Goal: Book appointment/travel/reservation

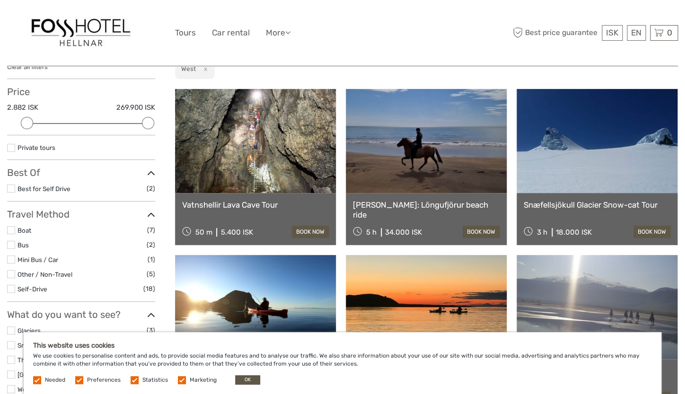
scroll to position [117, 0]
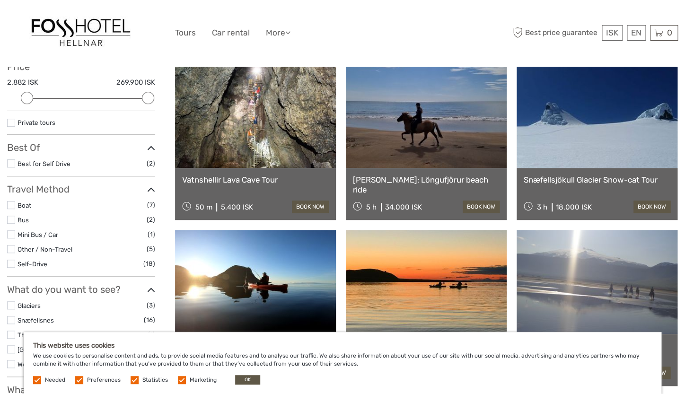
click at [263, 114] on link at bounding box center [255, 116] width 161 height 104
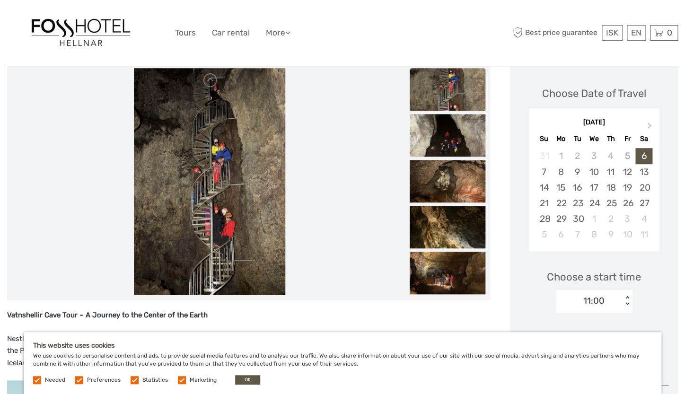
scroll to position [147, 0]
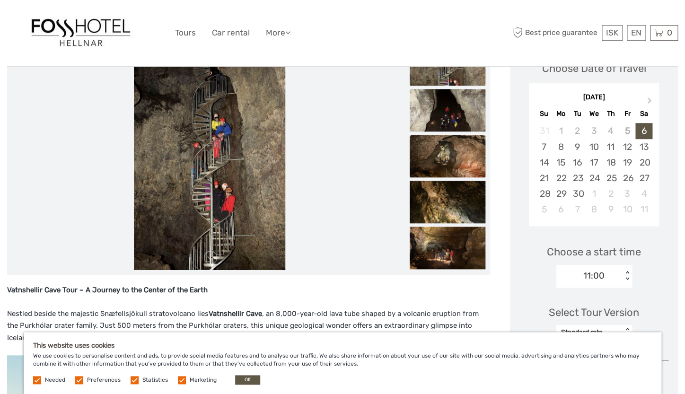
click at [463, 155] on img at bounding box center [448, 156] width 76 height 43
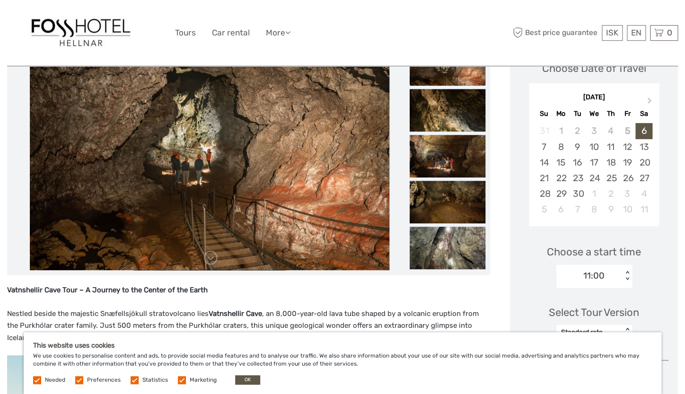
click at [463, 155] on img at bounding box center [448, 156] width 76 height 43
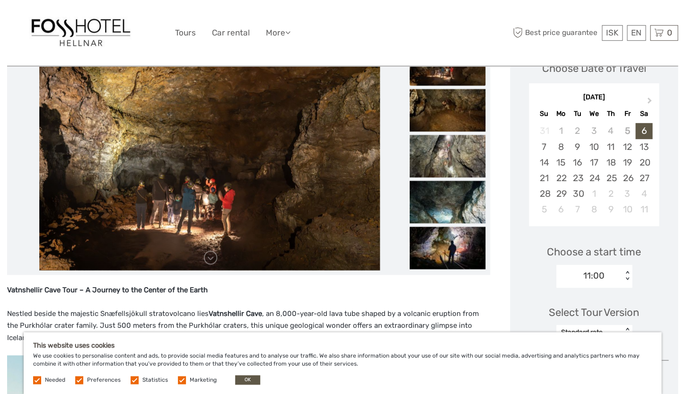
click at [463, 155] on img at bounding box center [448, 156] width 76 height 43
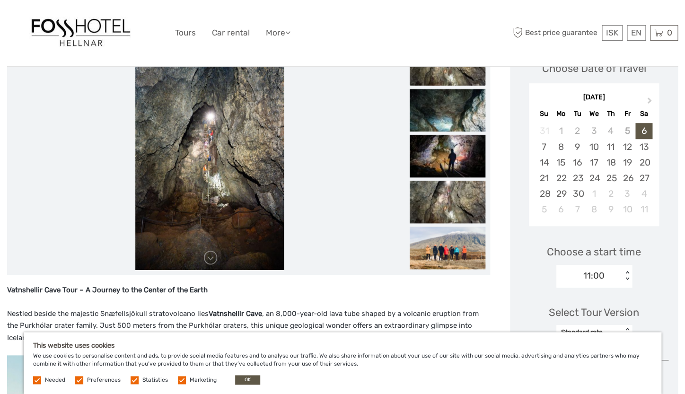
click at [463, 155] on img at bounding box center [448, 156] width 76 height 43
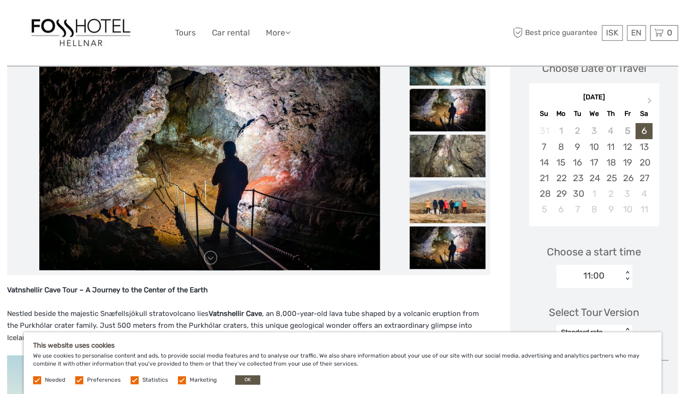
click at [463, 155] on img at bounding box center [448, 156] width 76 height 43
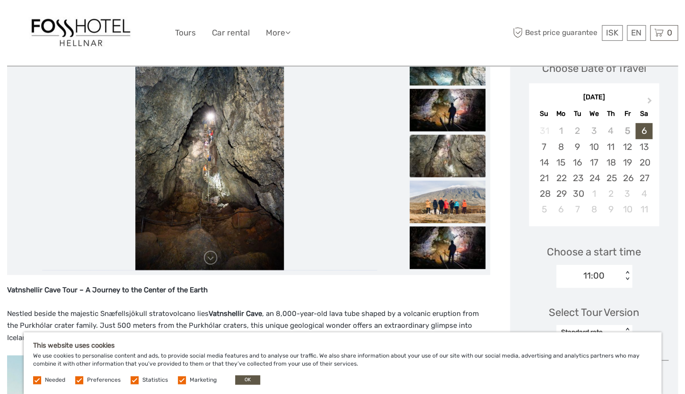
click at [458, 165] on img at bounding box center [448, 156] width 76 height 43
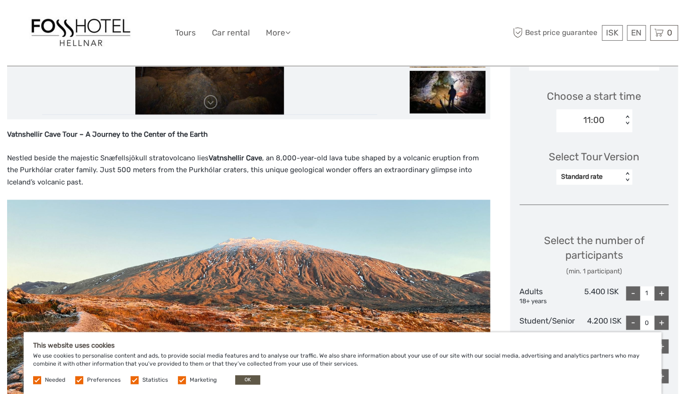
scroll to position [313, 0]
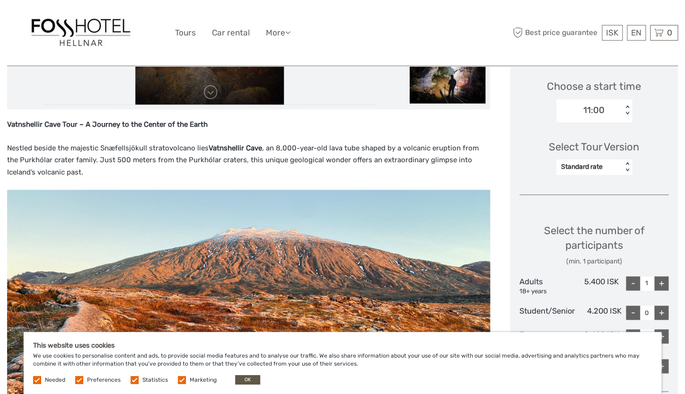
click at [615, 167] on div "Standard rate" at bounding box center [589, 166] width 56 height 9
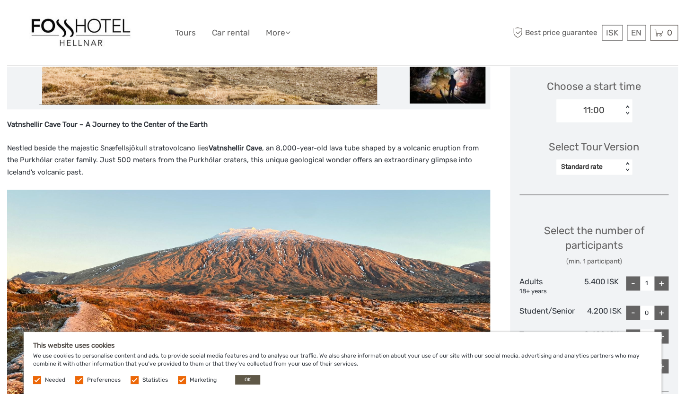
click at [662, 153] on div "Select Tour Version Standard rate < >" at bounding box center [593, 153] width 149 height 53
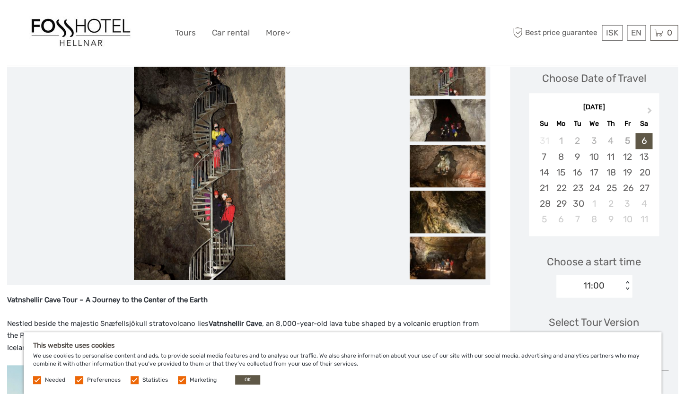
scroll to position [161, 0]
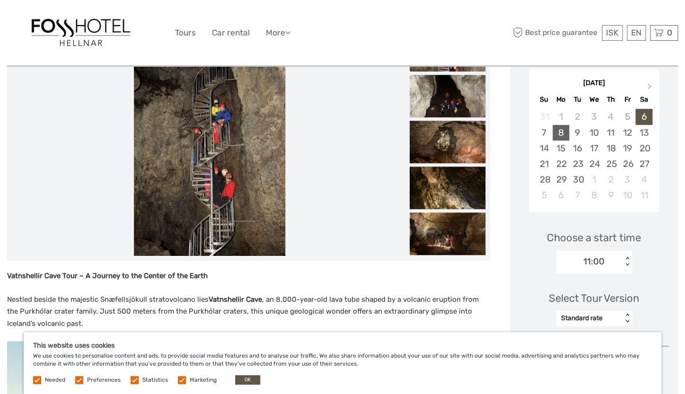
click at [558, 129] on div "8" at bounding box center [560, 133] width 17 height 16
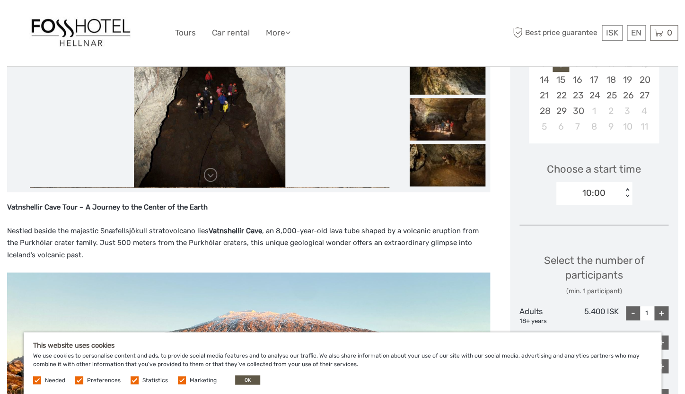
scroll to position [231, 0]
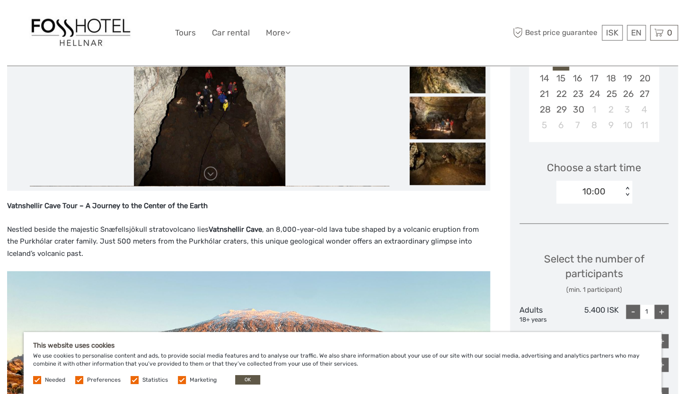
click at [620, 191] on div "10:00" at bounding box center [589, 191] width 66 height 14
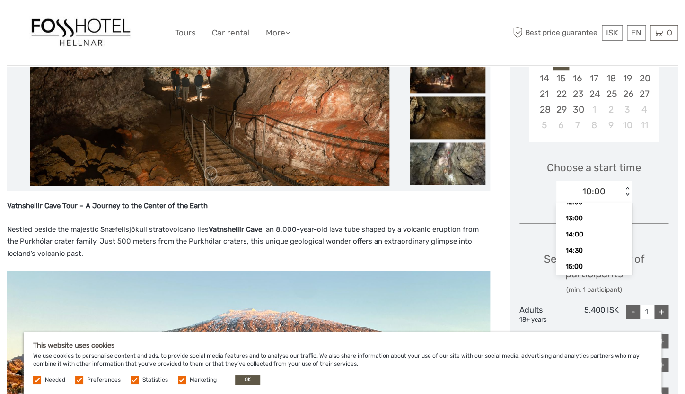
scroll to position [64, 0]
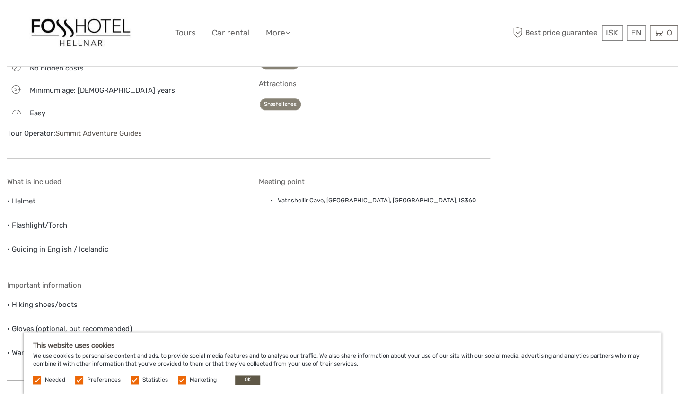
scroll to position [1682, 0]
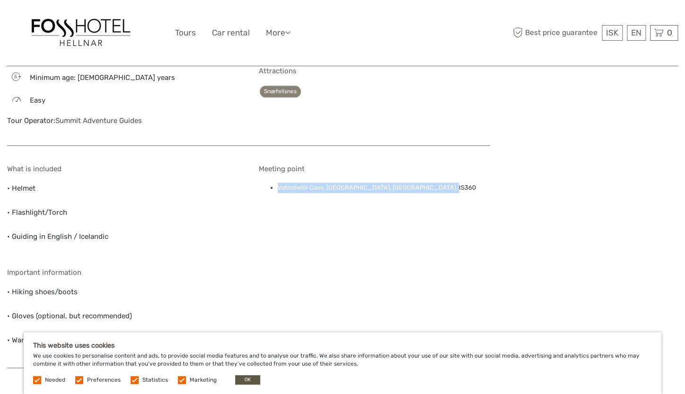
drag, startPoint x: 278, startPoint y: 200, endPoint x: 444, endPoint y: 196, distance: 166.5
click at [436, 193] on li "Vatnshellir Cave, Vatnshellir Cave, Snaefellsbaer, IS360" at bounding box center [384, 188] width 213 height 10
copy li "Vatnshellir Cave, Vatnshellir Cave, Snaefellsbaer, IS360"
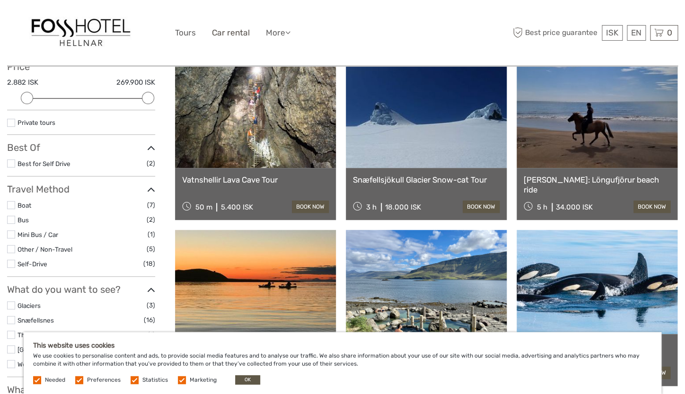
scroll to position [70, 0]
click at [425, 122] on link at bounding box center [426, 116] width 161 height 104
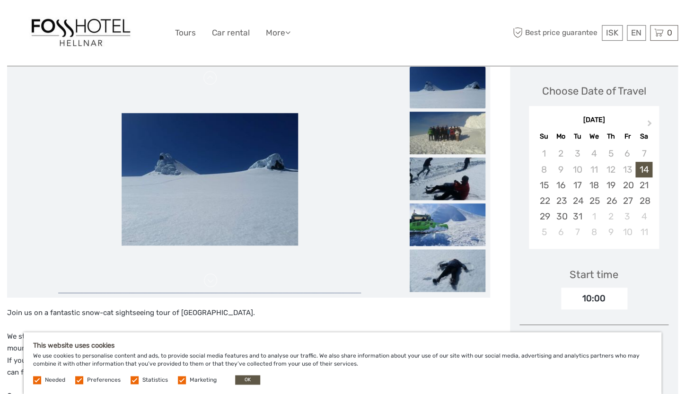
scroll to position [122, 0]
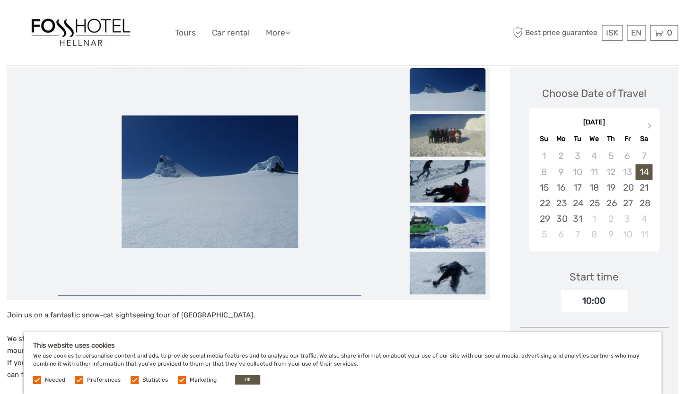
click at [453, 136] on img at bounding box center [448, 135] width 76 height 43
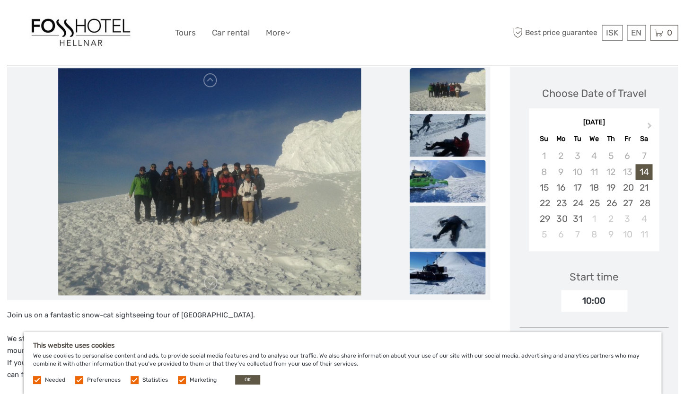
click at [451, 176] on img at bounding box center [448, 181] width 76 height 43
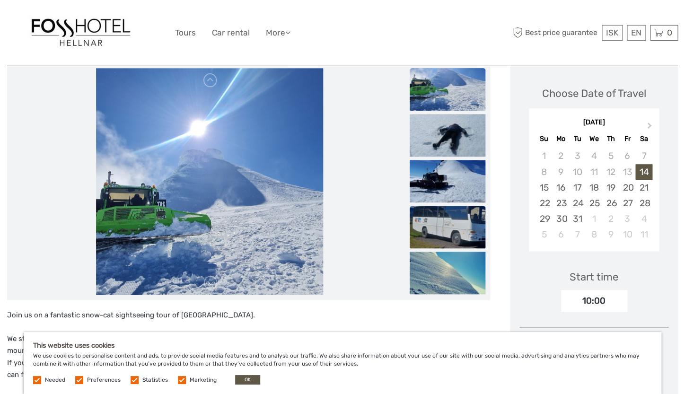
click at [446, 219] on img at bounding box center [448, 227] width 76 height 43
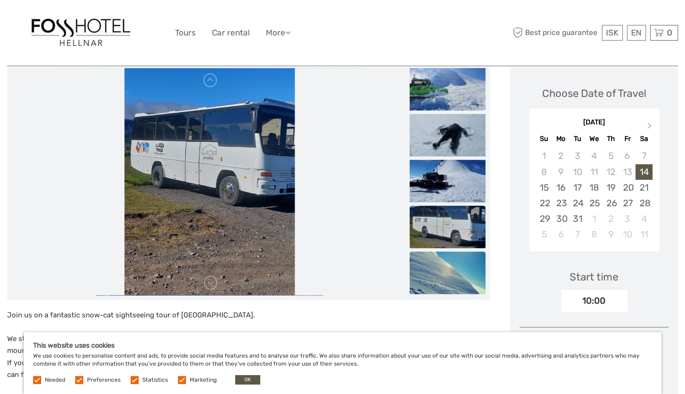
click at [445, 252] on img at bounding box center [448, 273] width 76 height 43
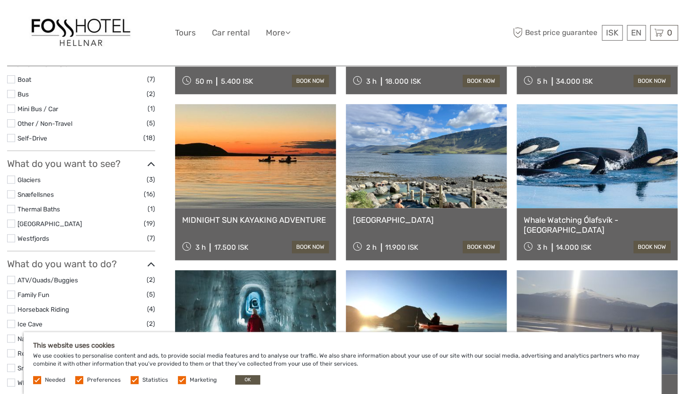
click at [419, 146] on link at bounding box center [426, 156] width 161 height 104
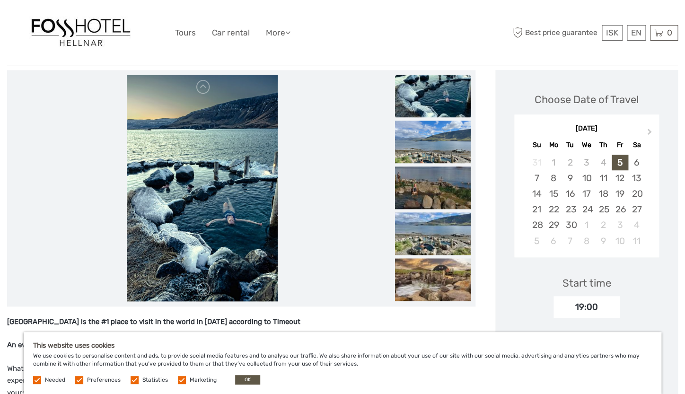
scroll to position [116, 0]
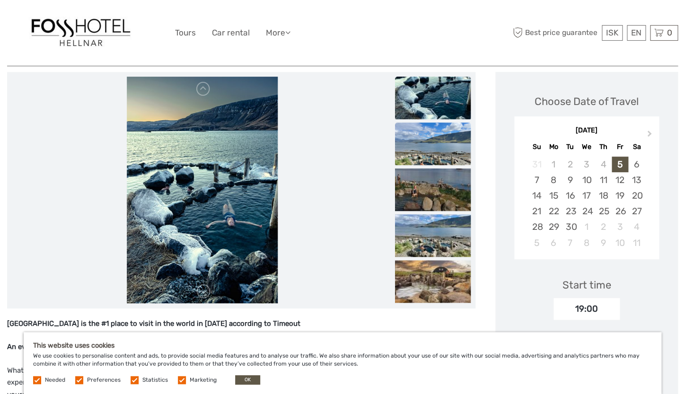
click at [439, 148] on img at bounding box center [433, 143] width 76 height 43
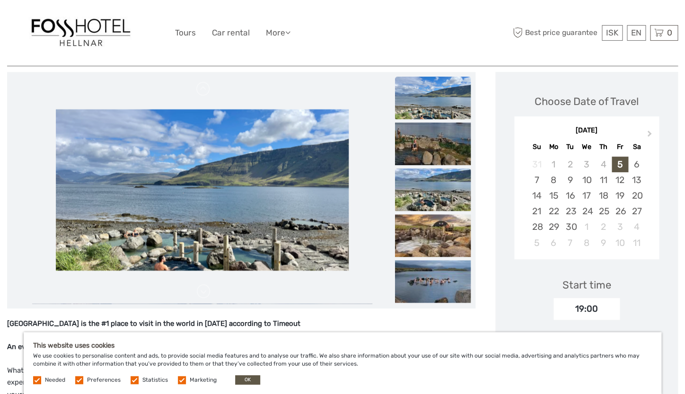
click at [439, 173] on img at bounding box center [433, 189] width 76 height 43
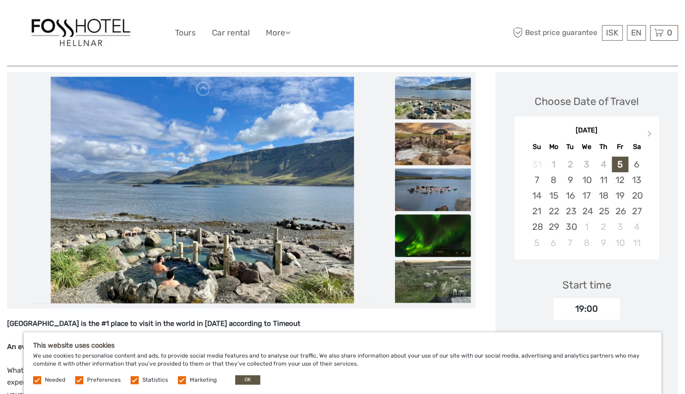
click at [441, 227] on img at bounding box center [433, 235] width 76 height 43
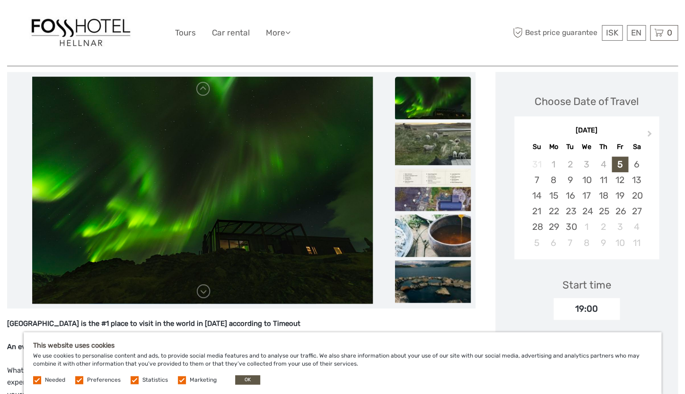
click at [444, 230] on img at bounding box center [433, 235] width 76 height 43
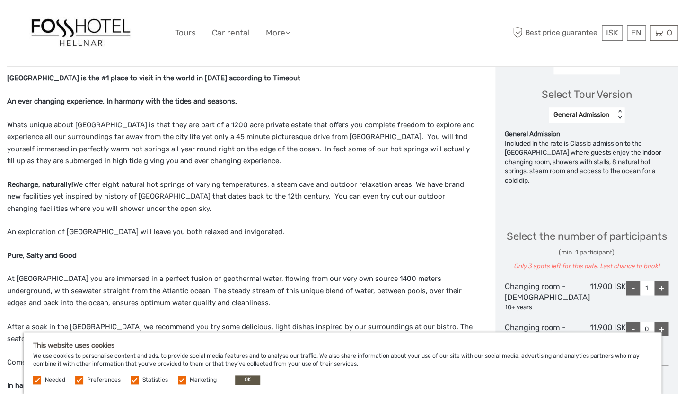
scroll to position [363, 0]
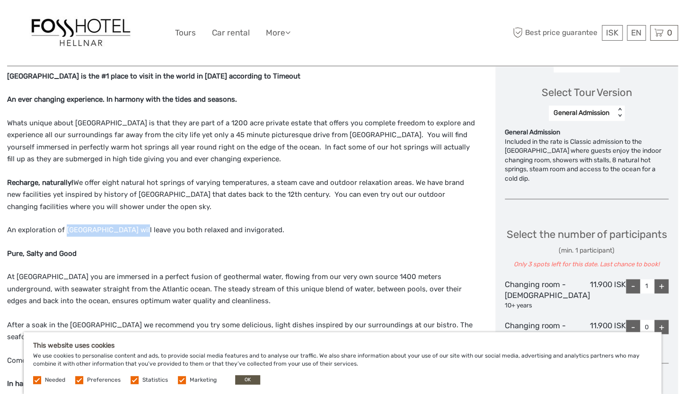
drag, startPoint x: 66, startPoint y: 231, endPoint x: 145, endPoint y: 234, distance: 79.0
click at [145, 234] on p "An exploration of Hvammsvík Hot Springs will leave you both relaxed and invigor…" at bounding box center [241, 230] width 468 height 12
copy p "[GEOGRAPHIC_DATA]"
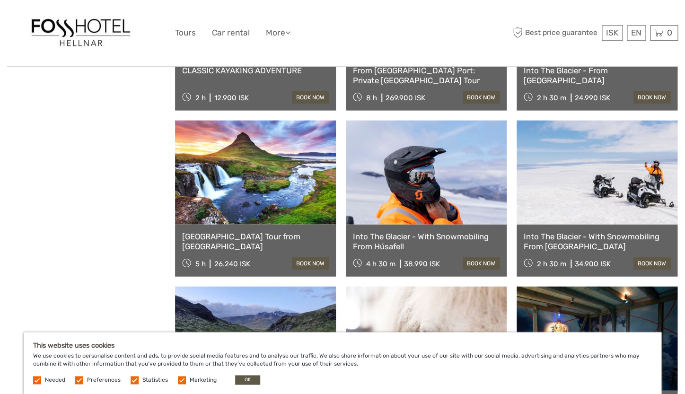
scroll to position [713, 0]
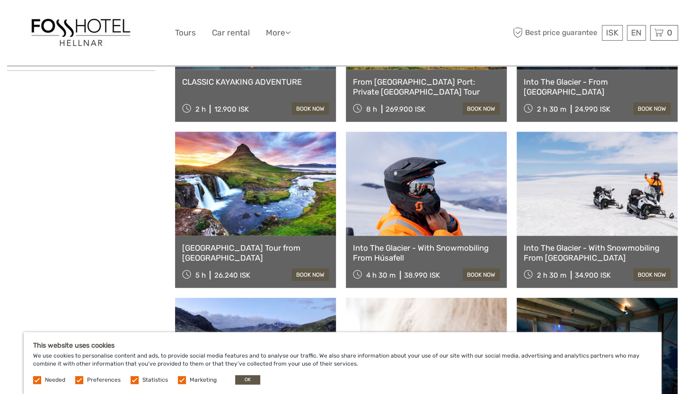
click at [276, 181] on link at bounding box center [255, 184] width 161 height 104
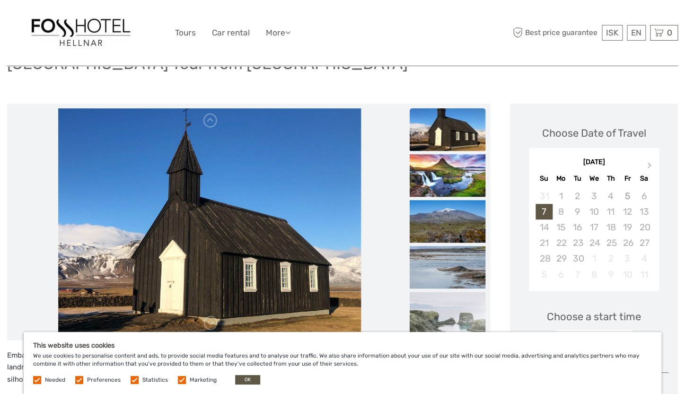
scroll to position [82, 0]
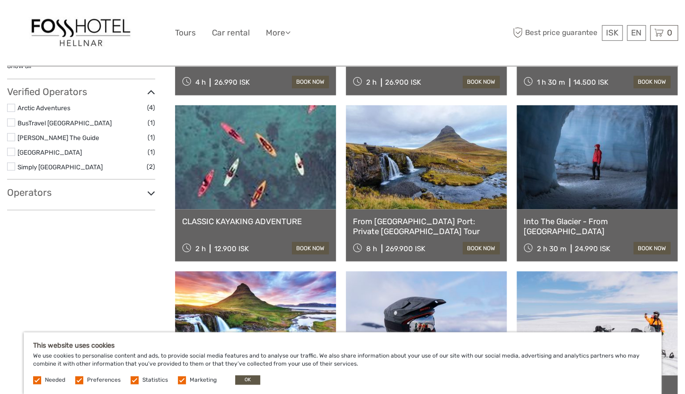
scroll to position [573, 0]
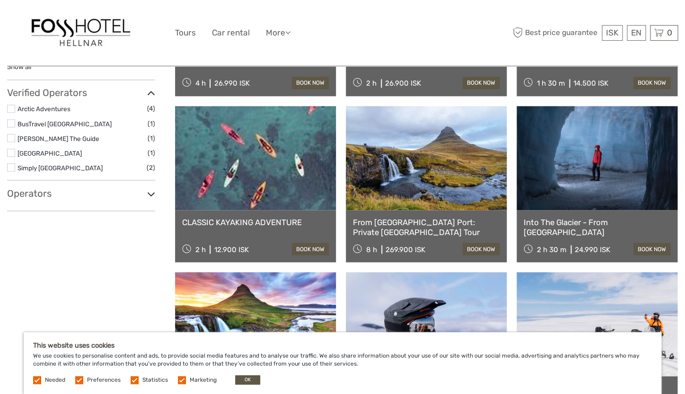
click at [570, 141] on link at bounding box center [596, 158] width 161 height 104
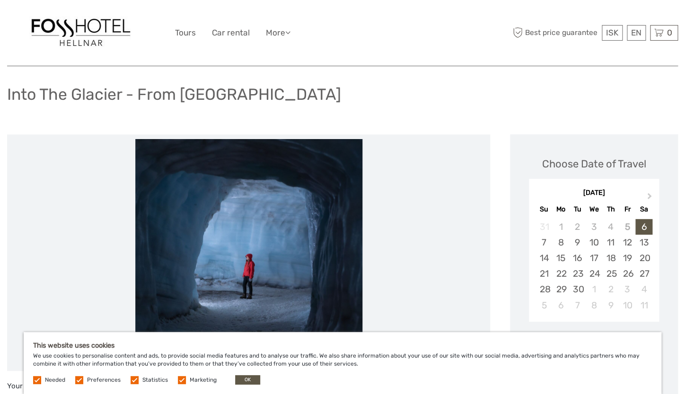
scroll to position [52, 0]
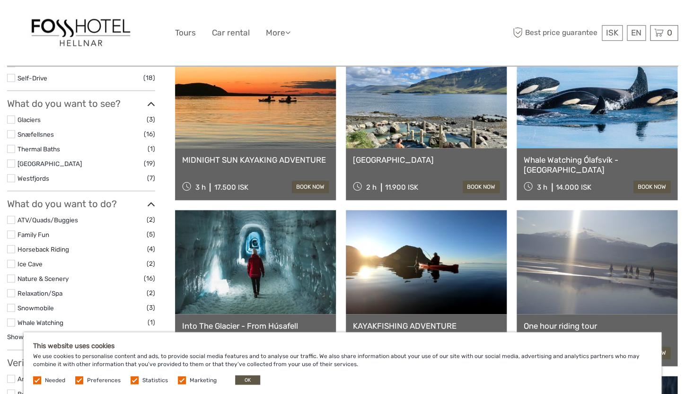
scroll to position [304, 0]
click at [609, 104] on link at bounding box center [596, 96] width 161 height 104
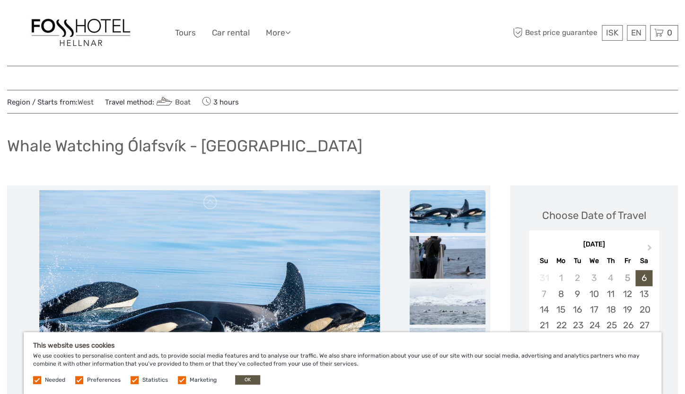
click at [457, 215] on img at bounding box center [448, 211] width 76 height 43
click at [457, 251] on img at bounding box center [448, 257] width 76 height 43
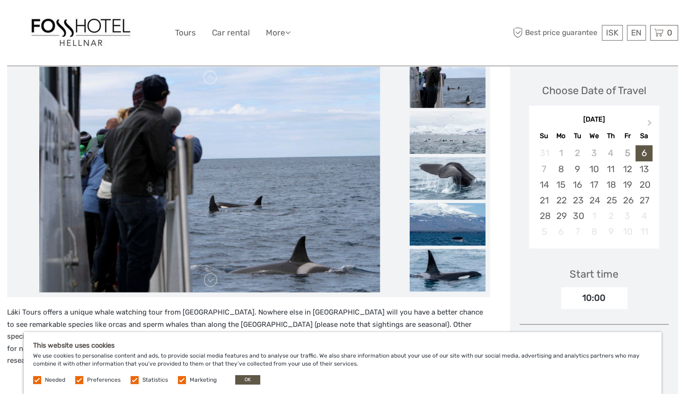
scroll to position [126, 0]
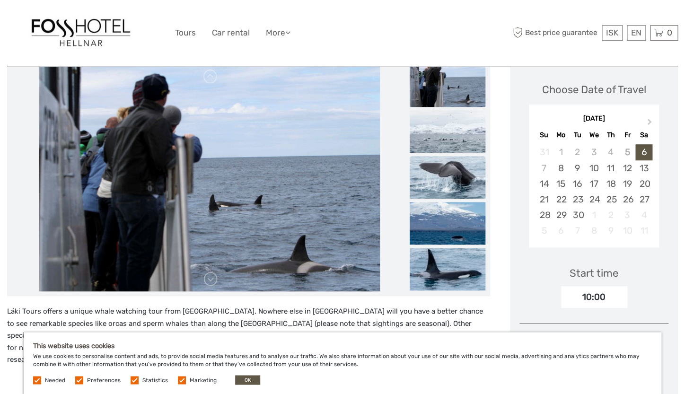
click at [455, 186] on img at bounding box center [448, 177] width 76 height 43
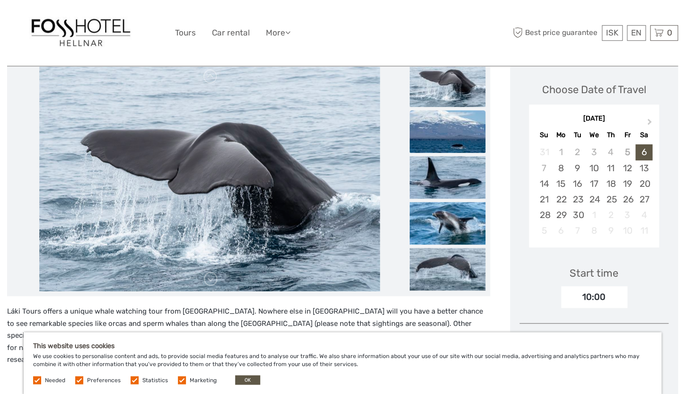
click at [451, 137] on img at bounding box center [448, 131] width 76 height 43
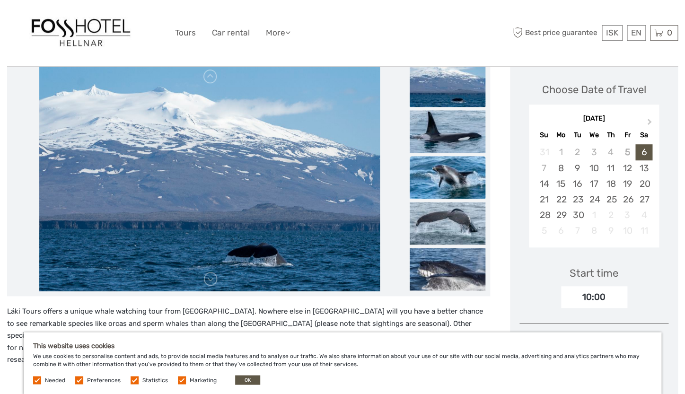
click at [452, 181] on img at bounding box center [448, 177] width 76 height 43
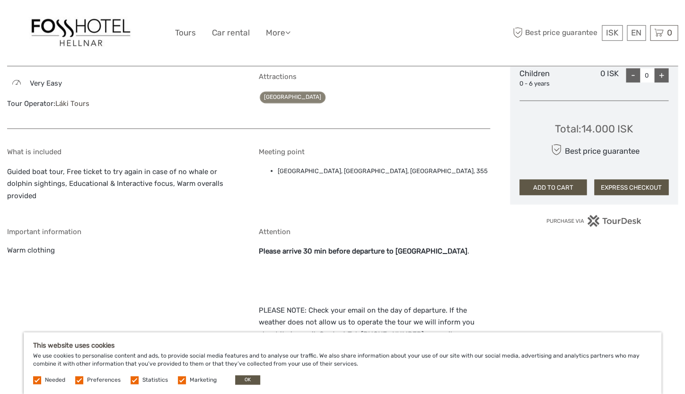
scroll to position [519, 0]
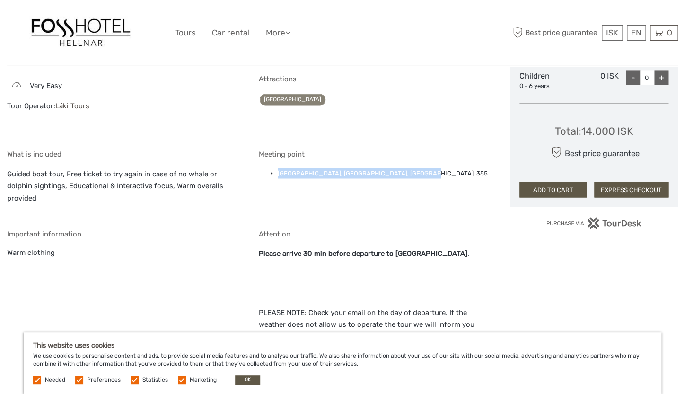
drag, startPoint x: 278, startPoint y: 174, endPoint x: 413, endPoint y: 169, distance: 135.3
click at [413, 169] on li "Ólafsvík Harbour, Norðurtangi 9, Ólafsvík, 355" at bounding box center [384, 173] width 213 height 10
copy li "Ólafsvík Harbour, Norðurtangi 9, Ólafsvík, 355"
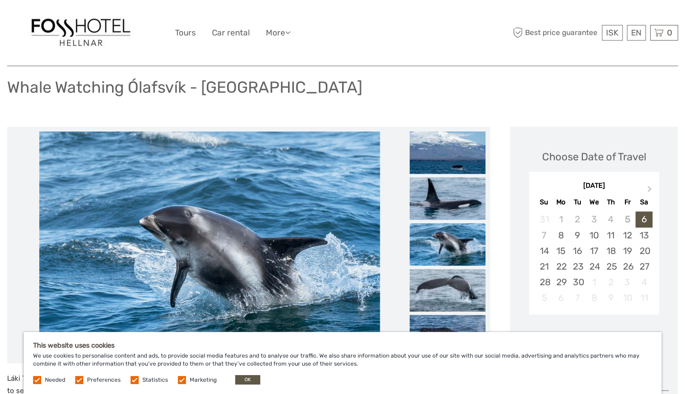
scroll to position [73, 0]
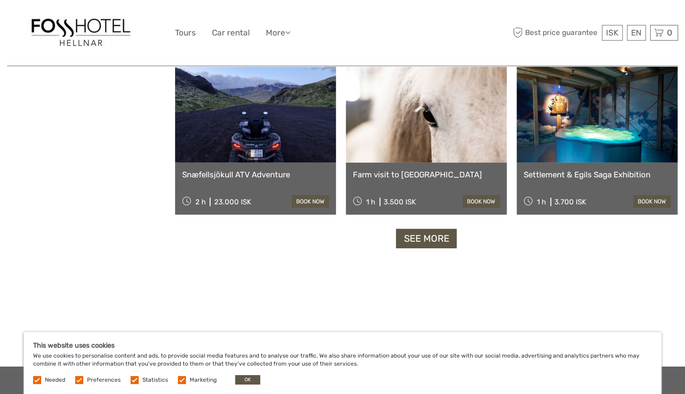
scroll to position [953, 0]
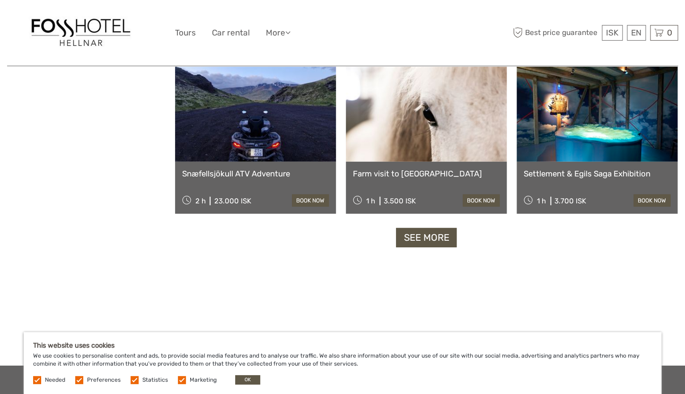
click at [434, 239] on link "See more" at bounding box center [426, 237] width 61 height 19
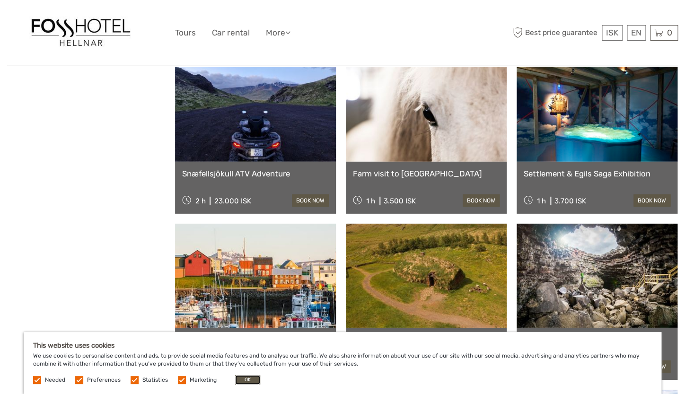
click at [243, 379] on button "OK" at bounding box center [247, 379] width 25 height 9
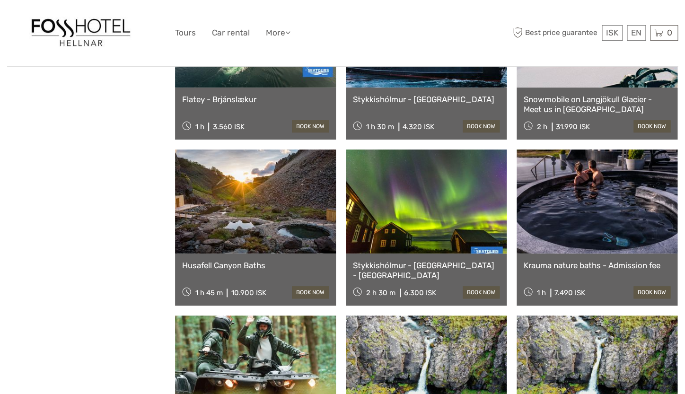
scroll to position [1529, 0]
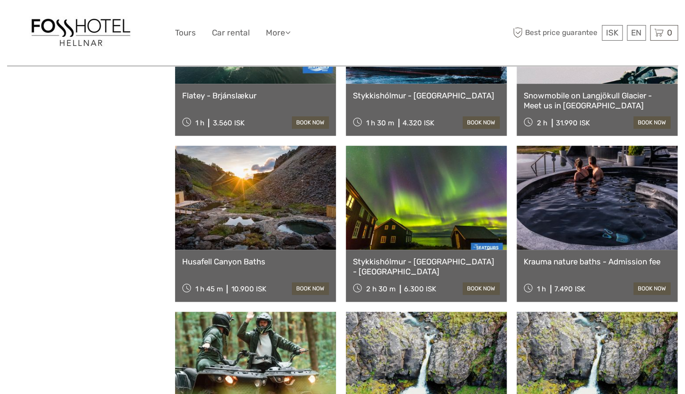
click at [252, 261] on link "Husafell Canyon Baths" at bounding box center [255, 261] width 147 height 9
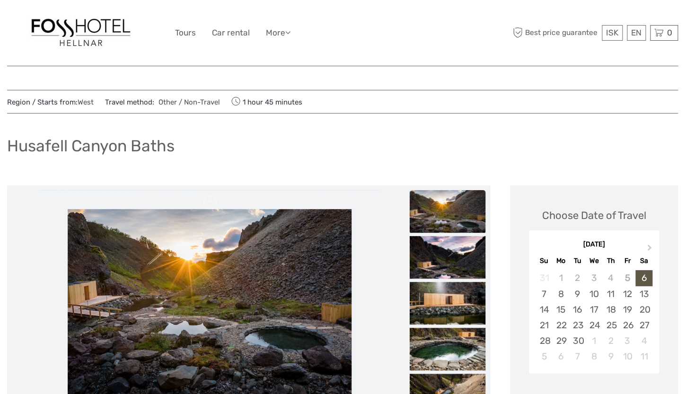
click at [431, 218] on img at bounding box center [448, 211] width 76 height 43
click at [435, 256] on img at bounding box center [448, 257] width 76 height 43
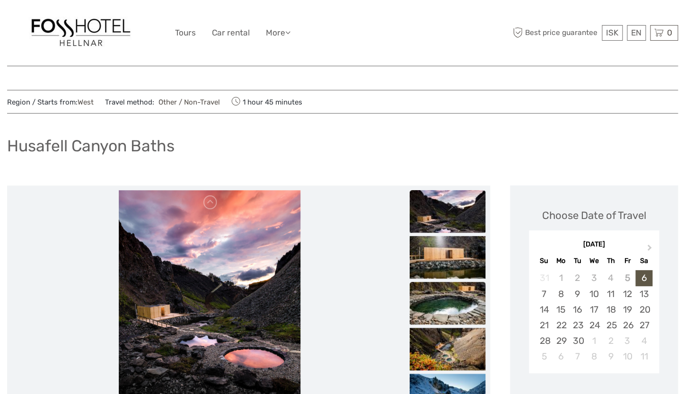
click at [444, 302] on img at bounding box center [448, 303] width 76 height 43
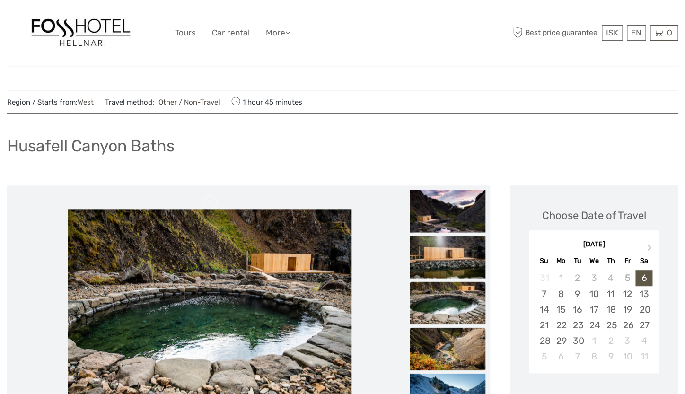
click at [445, 341] on img at bounding box center [448, 349] width 76 height 43
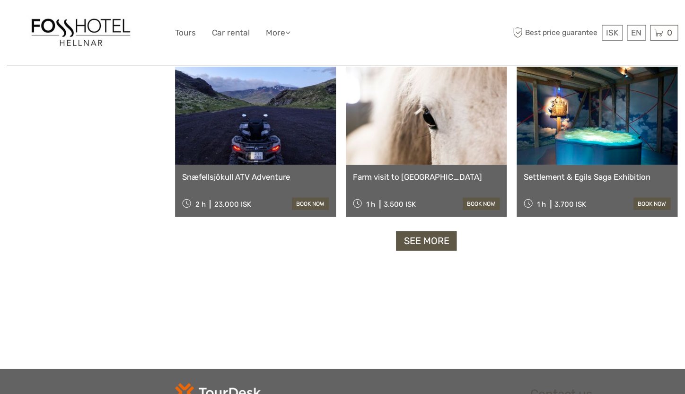
scroll to position [951, 0]
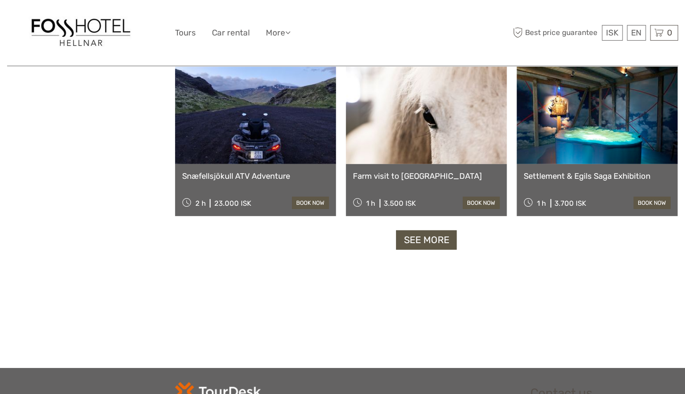
click at [421, 240] on link "See more" at bounding box center [426, 239] width 61 height 19
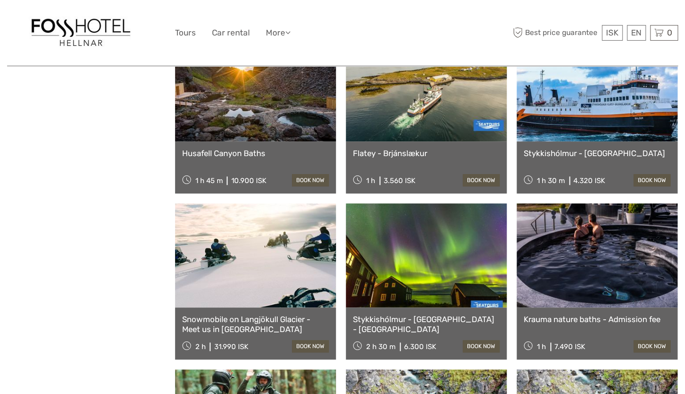
scroll to position [1495, 0]
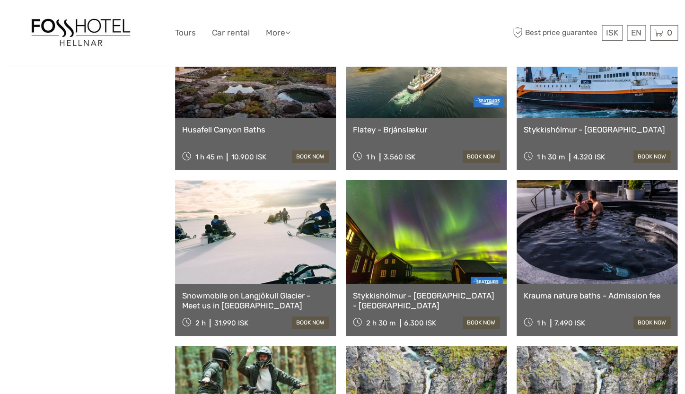
click at [441, 241] on link at bounding box center [426, 232] width 161 height 104
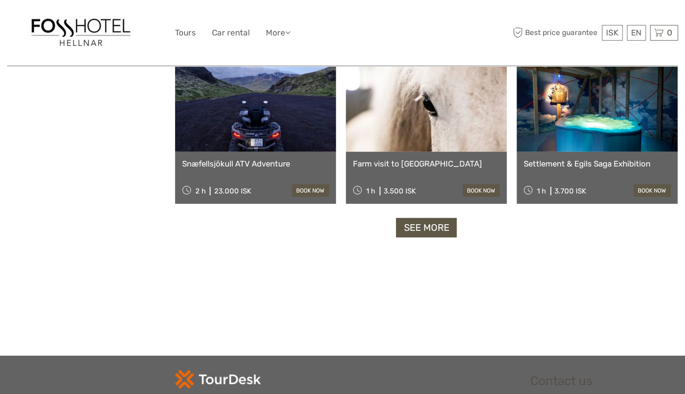
scroll to position [960, 0]
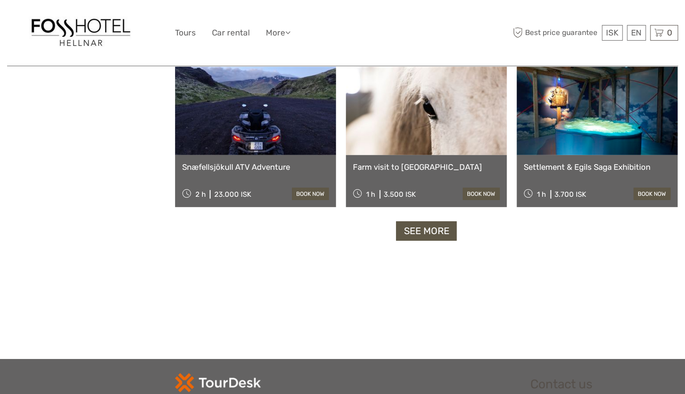
click at [410, 234] on link "See more" at bounding box center [426, 230] width 61 height 19
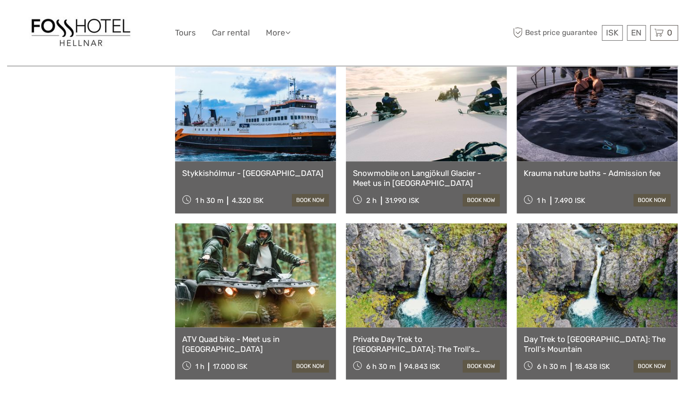
scroll to position [1582, 0]
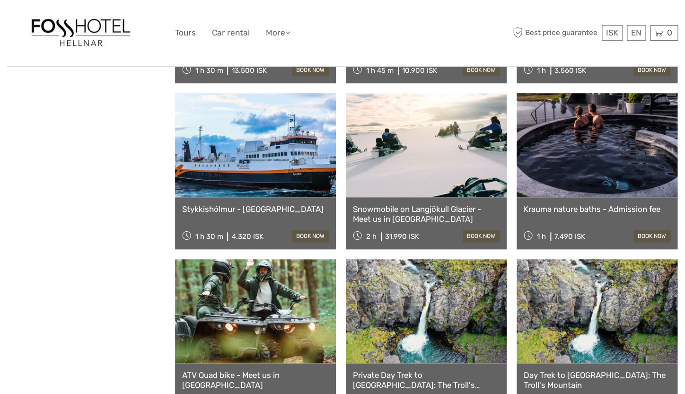
click at [628, 147] on link at bounding box center [596, 145] width 161 height 104
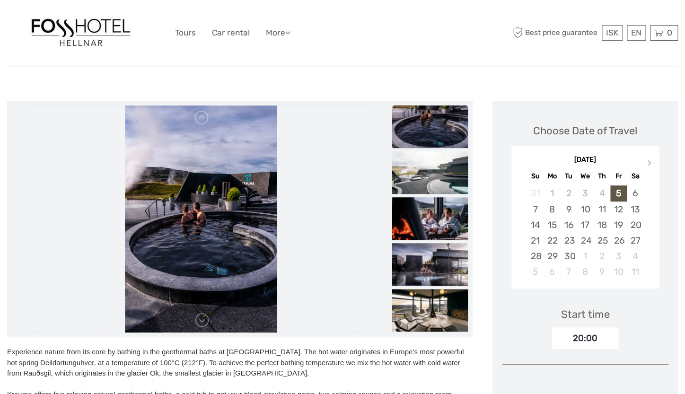
click at [447, 139] on img at bounding box center [430, 126] width 76 height 43
click at [448, 179] on img at bounding box center [430, 172] width 76 height 43
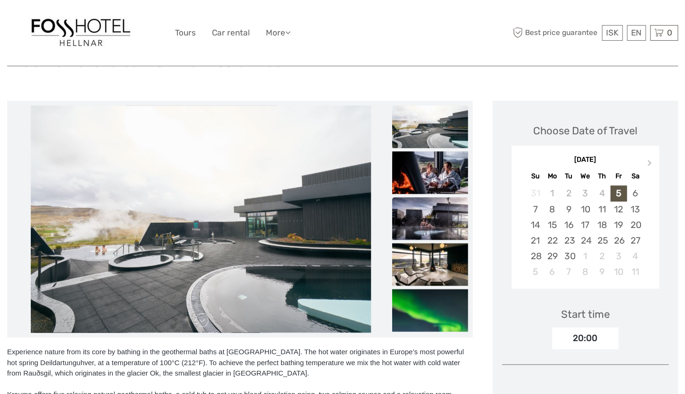
click at [450, 206] on img at bounding box center [430, 218] width 76 height 43
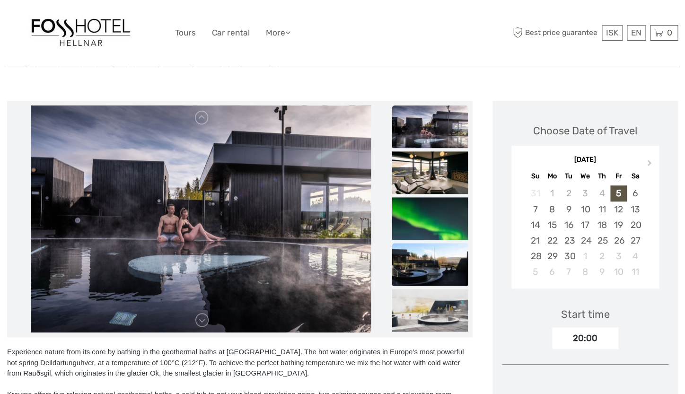
click at [449, 250] on img at bounding box center [430, 264] width 76 height 43
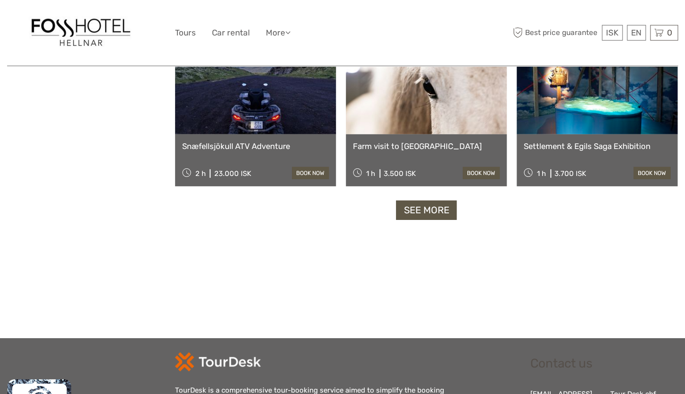
scroll to position [981, 0]
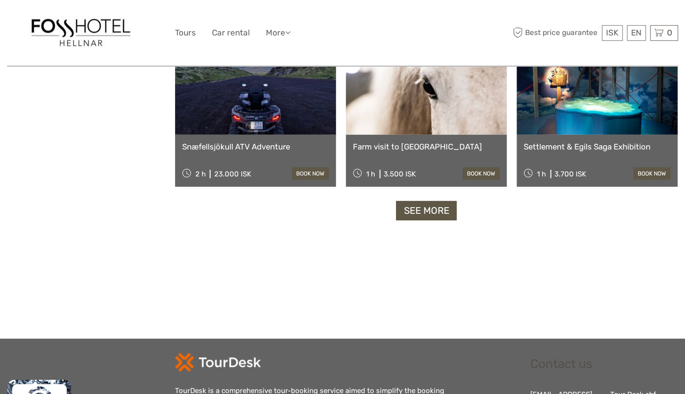
click at [431, 207] on link "See more" at bounding box center [426, 209] width 61 height 19
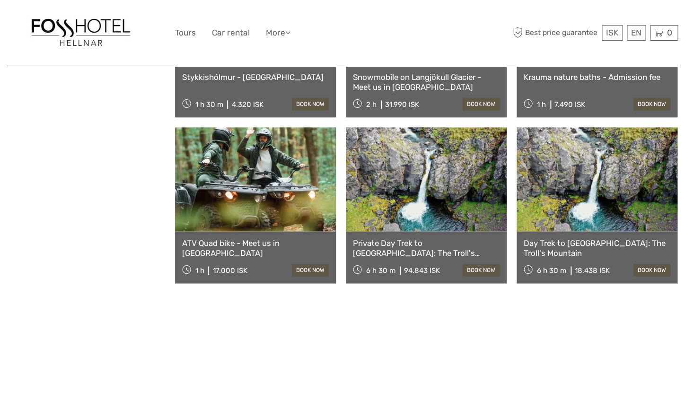
scroll to position [1722, 0]
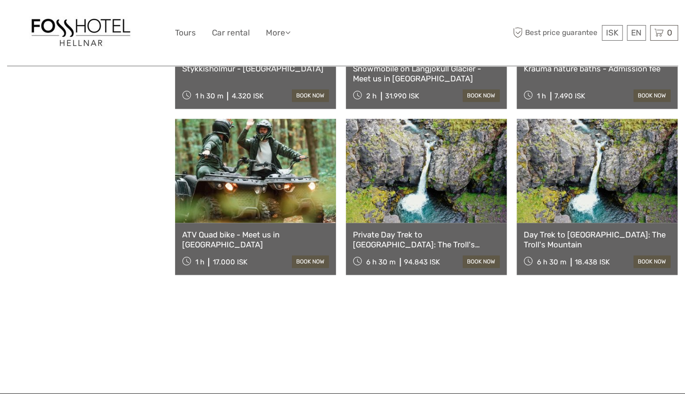
click at [602, 207] on link at bounding box center [596, 171] width 161 height 104
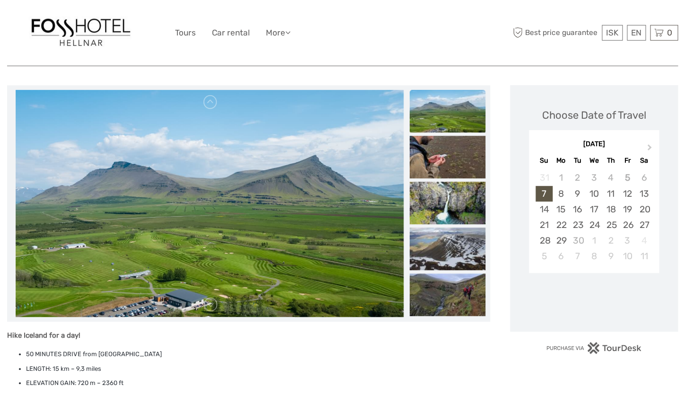
scroll to position [103, 0]
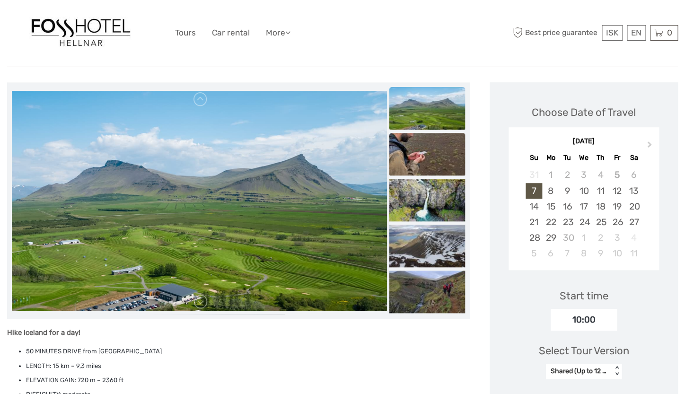
click at [455, 154] on img at bounding box center [427, 154] width 76 height 43
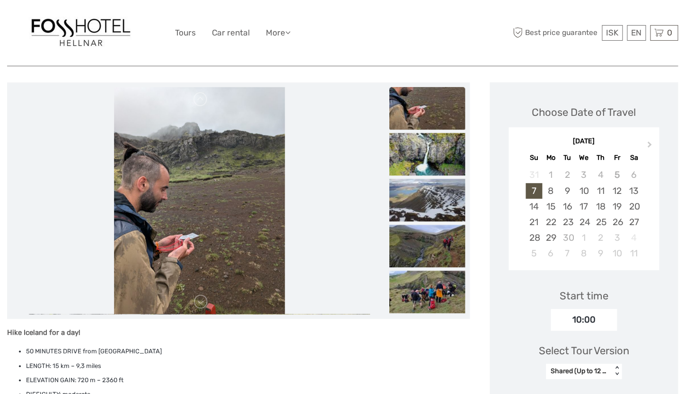
scroll to position [0, 0]
click at [452, 190] on img at bounding box center [427, 200] width 76 height 43
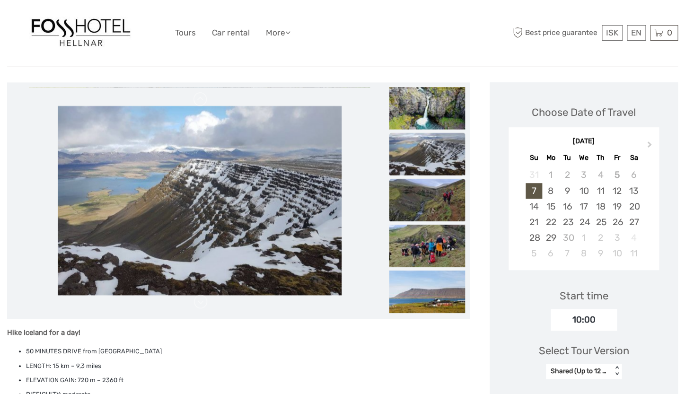
click at [451, 195] on img at bounding box center [427, 200] width 76 height 43
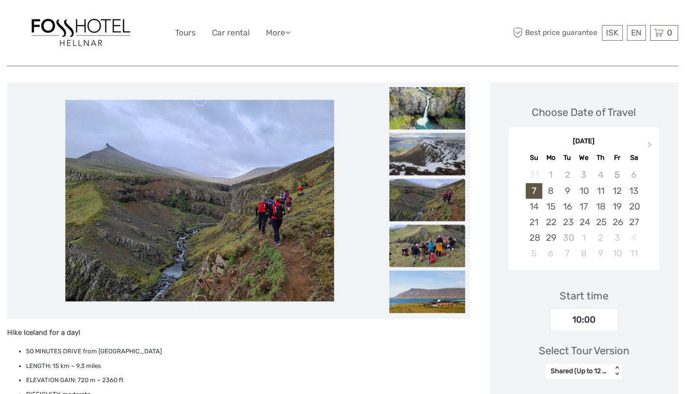
click at [448, 237] on img at bounding box center [427, 246] width 76 height 43
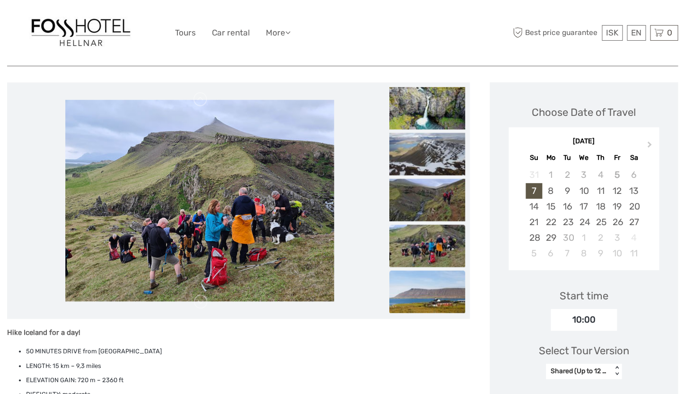
click at [447, 275] on img at bounding box center [427, 291] width 76 height 43
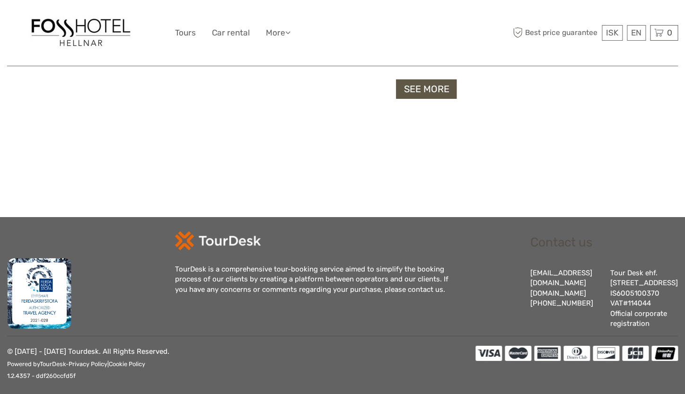
scroll to position [70, 0]
click at [413, 84] on link "See more" at bounding box center [426, 88] width 61 height 19
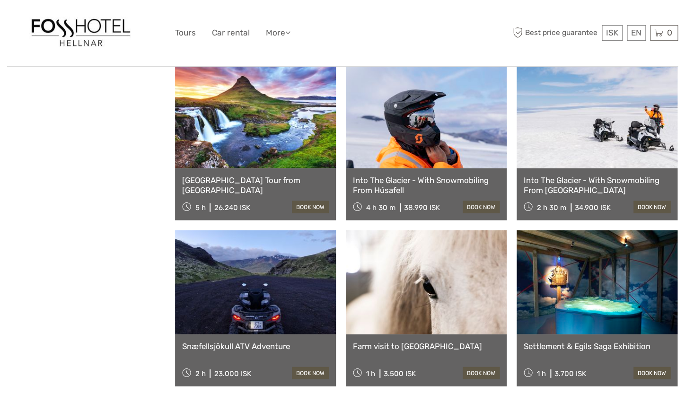
scroll to position [688, 0]
